Goal: Information Seeking & Learning: Learn about a topic

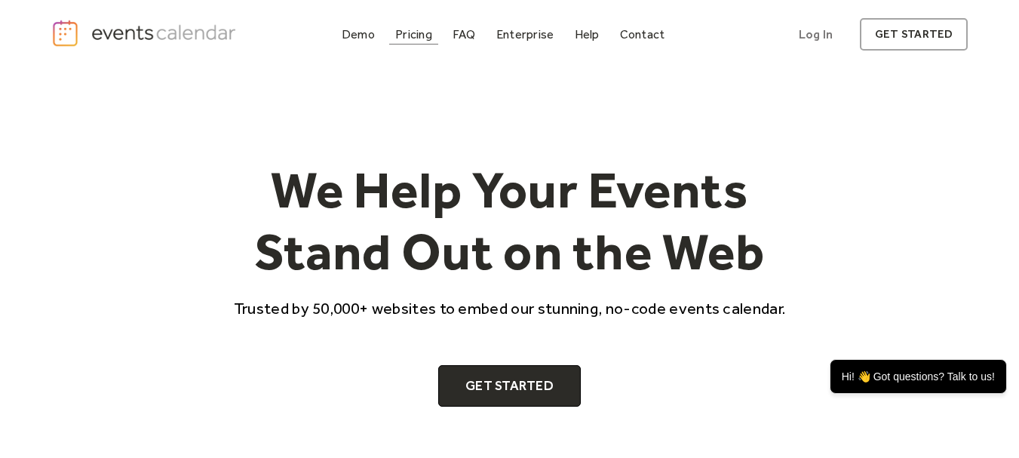
click at [410, 35] on div "Pricing" at bounding box center [413, 34] width 37 height 8
click at [408, 35] on div "Pricing" at bounding box center [413, 34] width 37 height 8
